Goal: Task Accomplishment & Management: Use online tool/utility

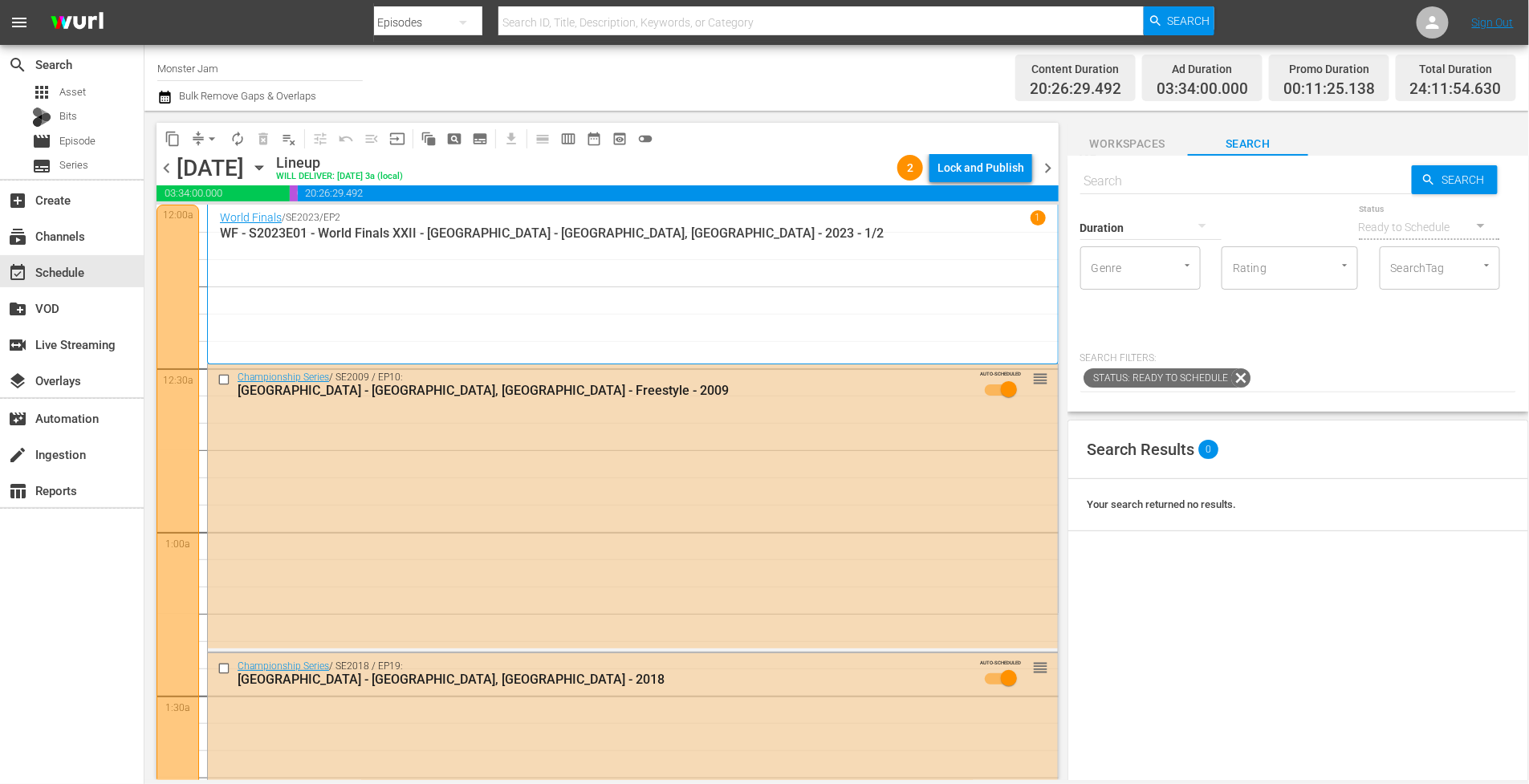
scroll to position [7448, 0]
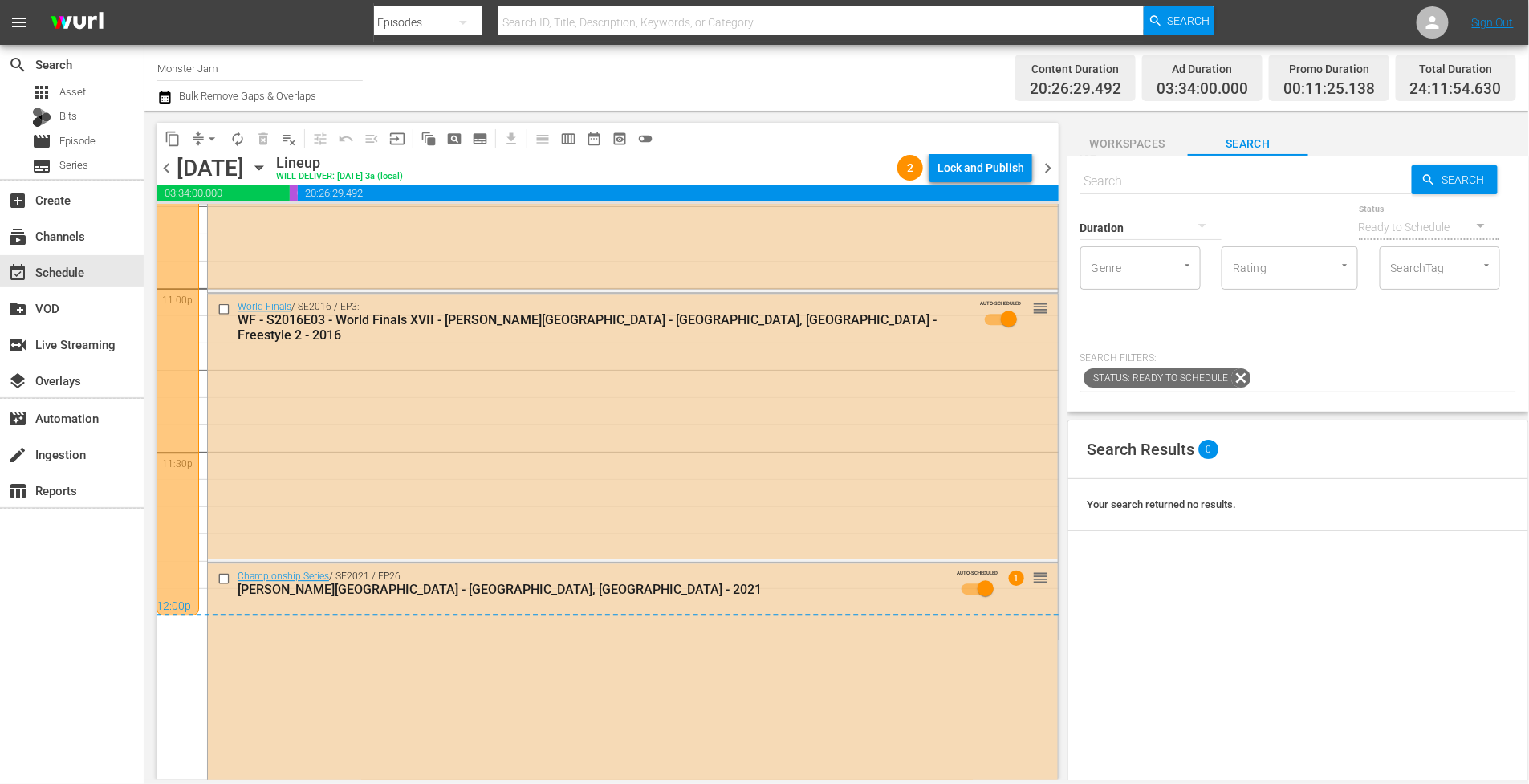
click at [907, 79] on div "Content Duration 20:26:29.492 Ad Duration 03:34:00.000 Promo Duration 00:11:25.…" at bounding box center [1207, 78] width 618 height 58
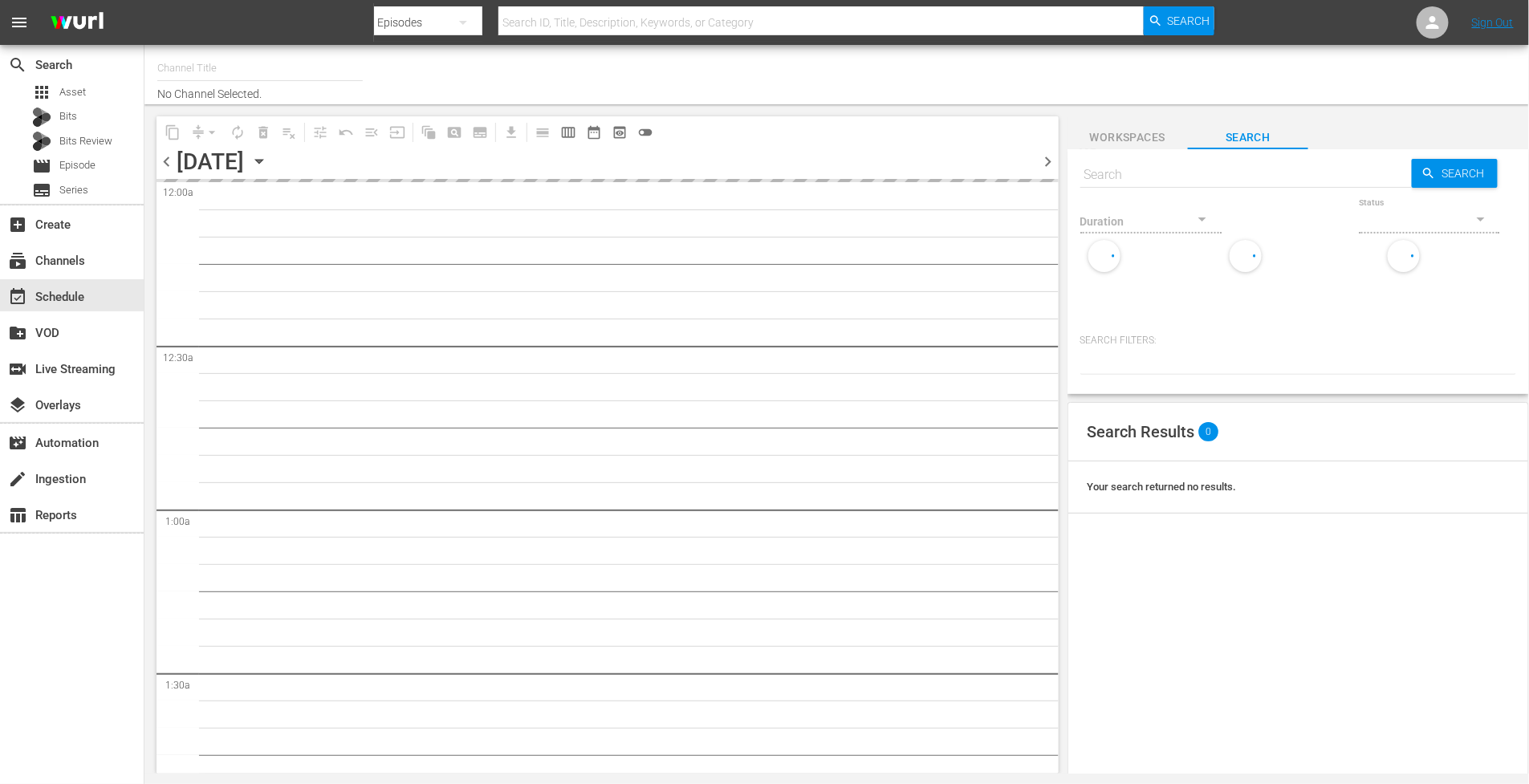
type input "Monster Jam (1693)"
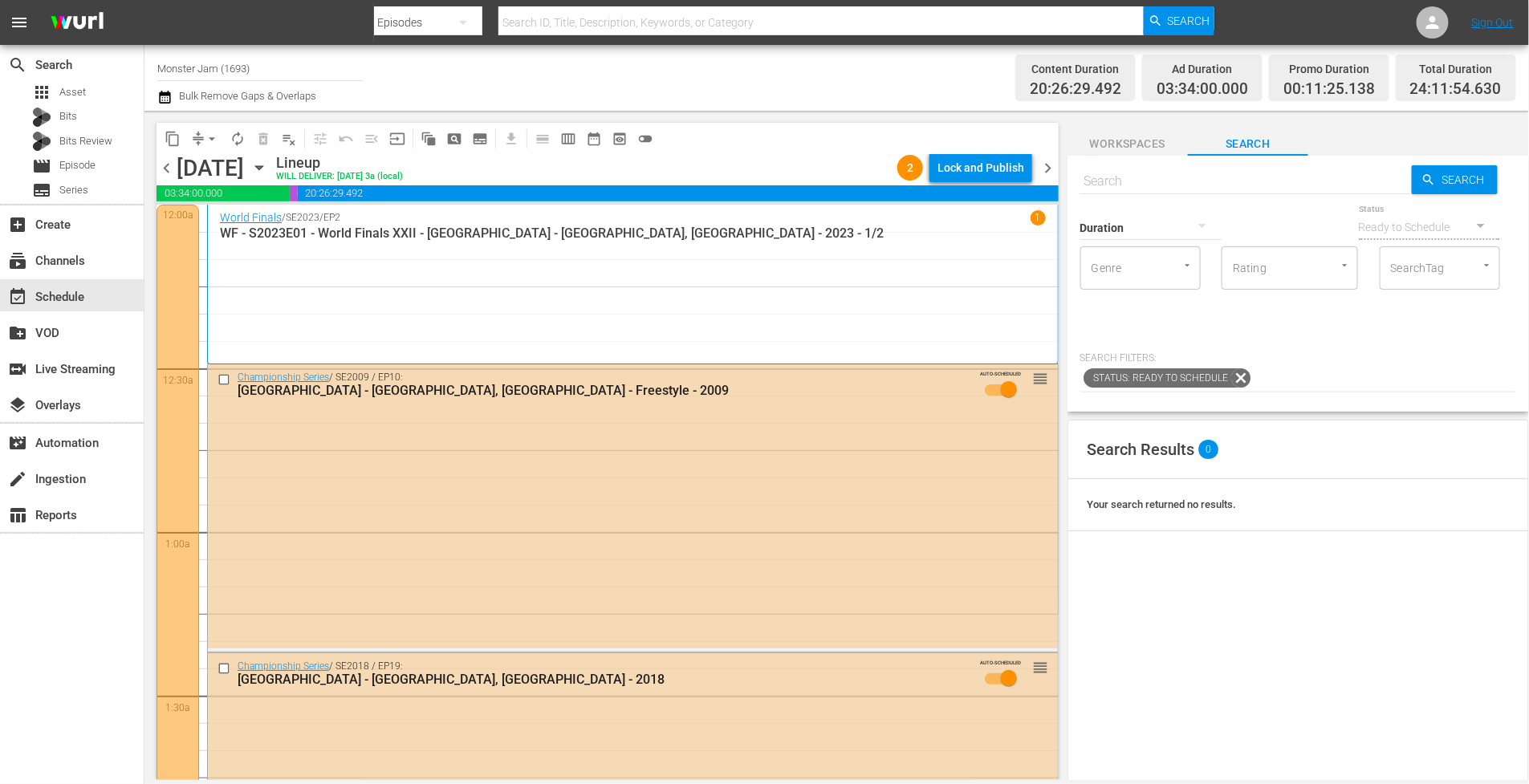
scroll to position [2, 0]
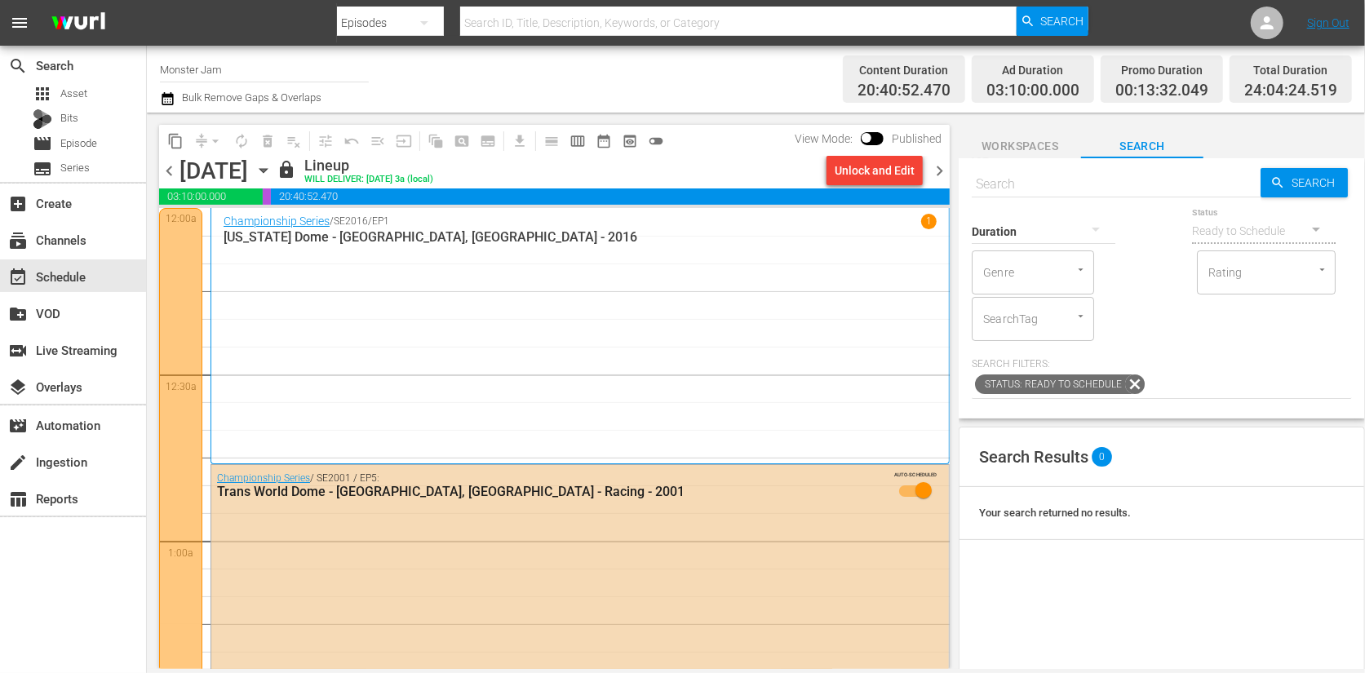
scroll to position [6457, 0]
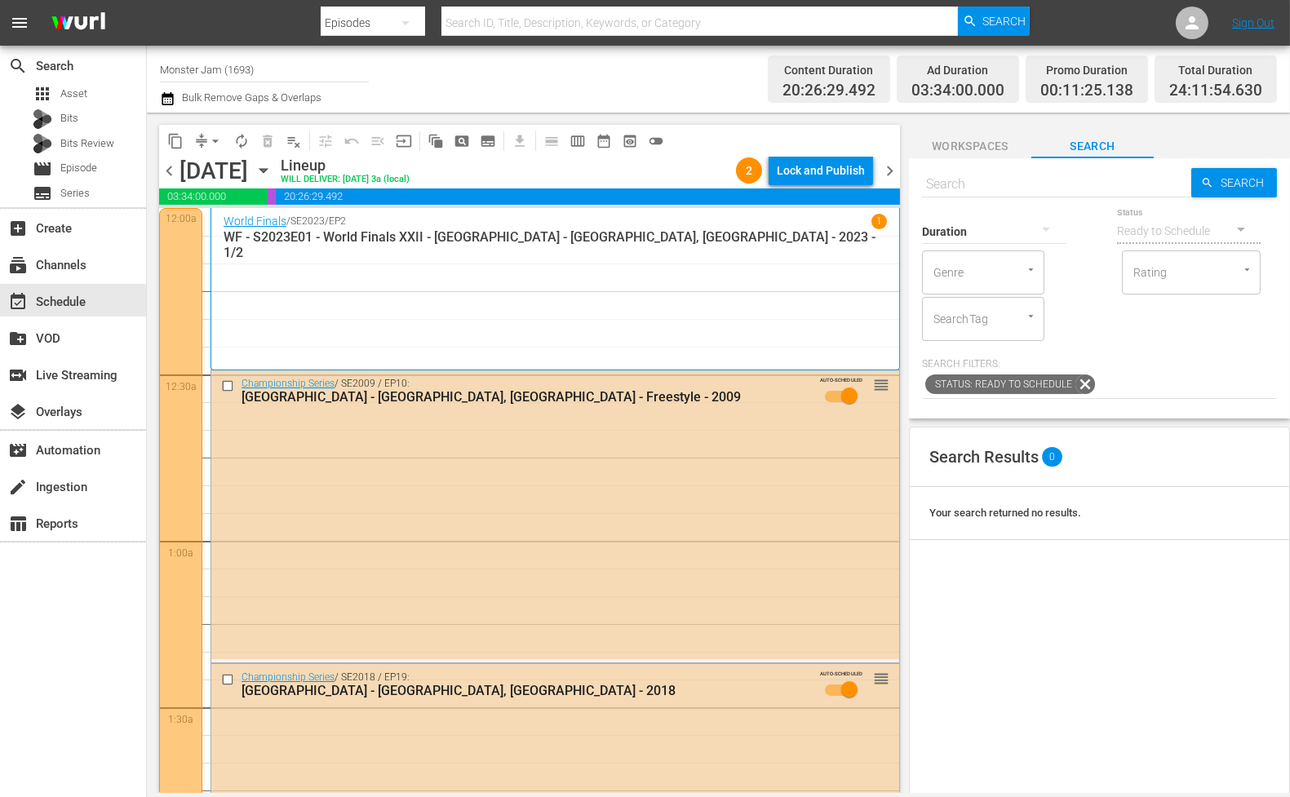
scroll to position [2, 0]
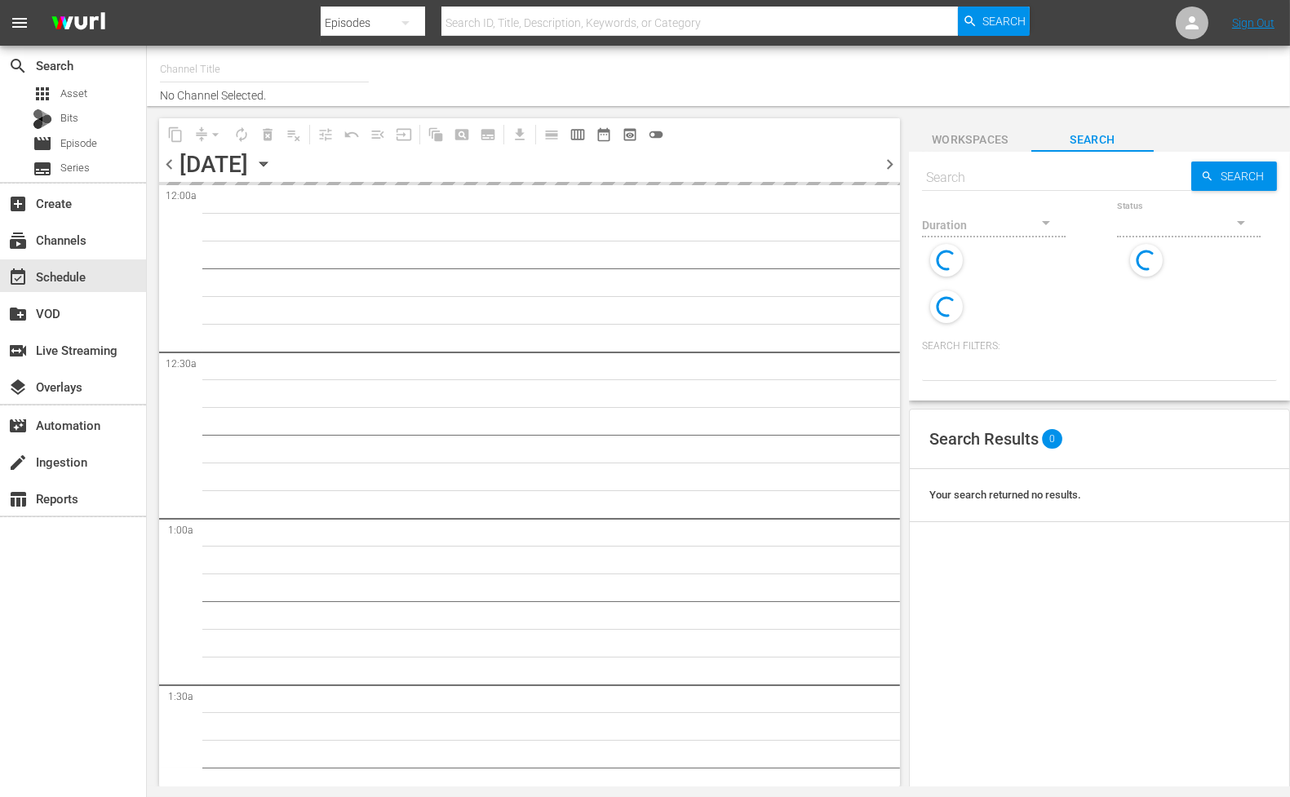
type input "Monster Jam (1693)"
